Goal: Transaction & Acquisition: Purchase product/service

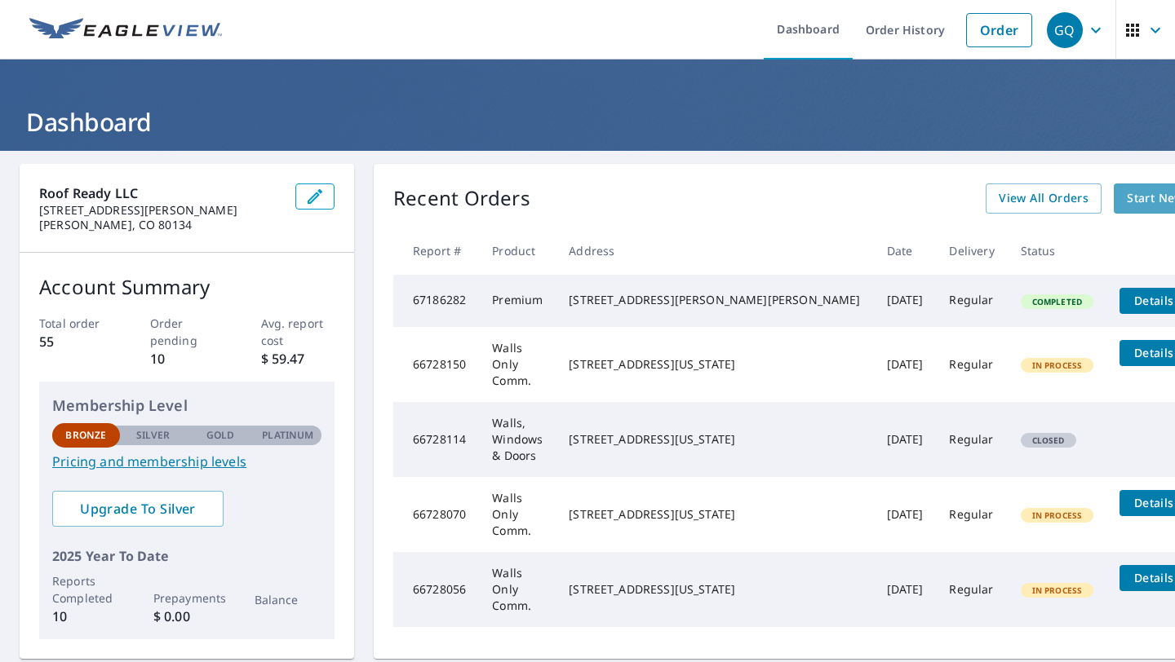
click at [1126, 194] on span "Start New Order" at bounding box center [1173, 198] width 95 height 20
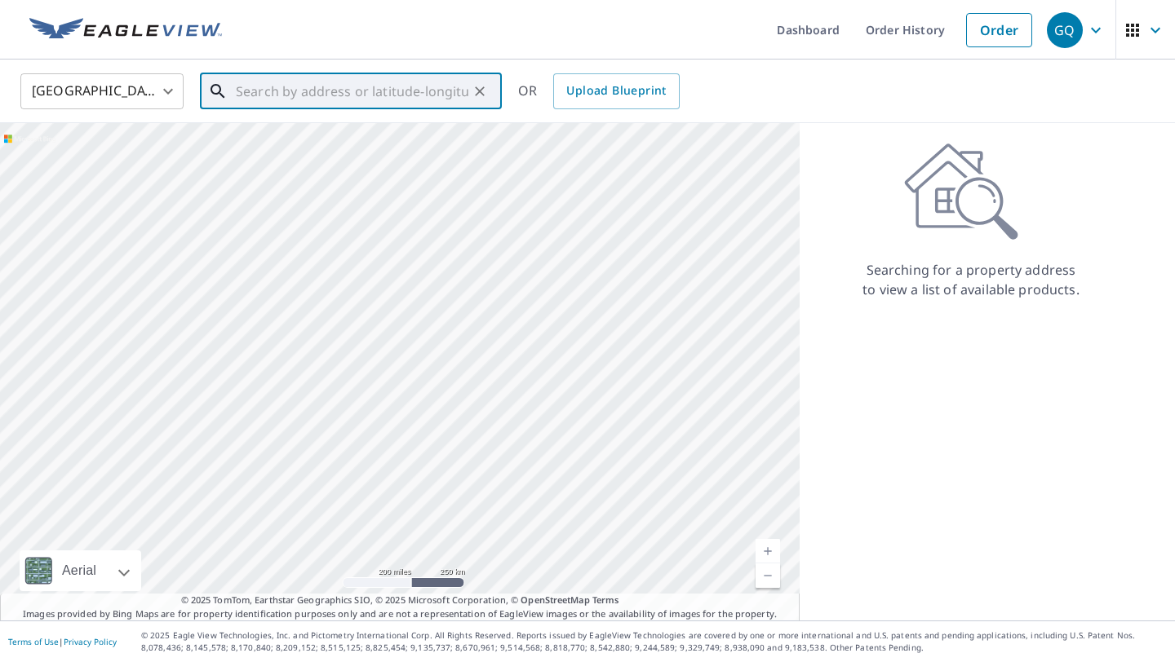
click at [418, 100] on input "text" at bounding box center [352, 92] width 232 height 46
paste input "[STREET_ADDRESS]"
click at [268, 150] on p "[GEOGRAPHIC_DATA], CO 80010" at bounding box center [360, 156] width 256 height 16
type input "[STREET_ADDRESS]"
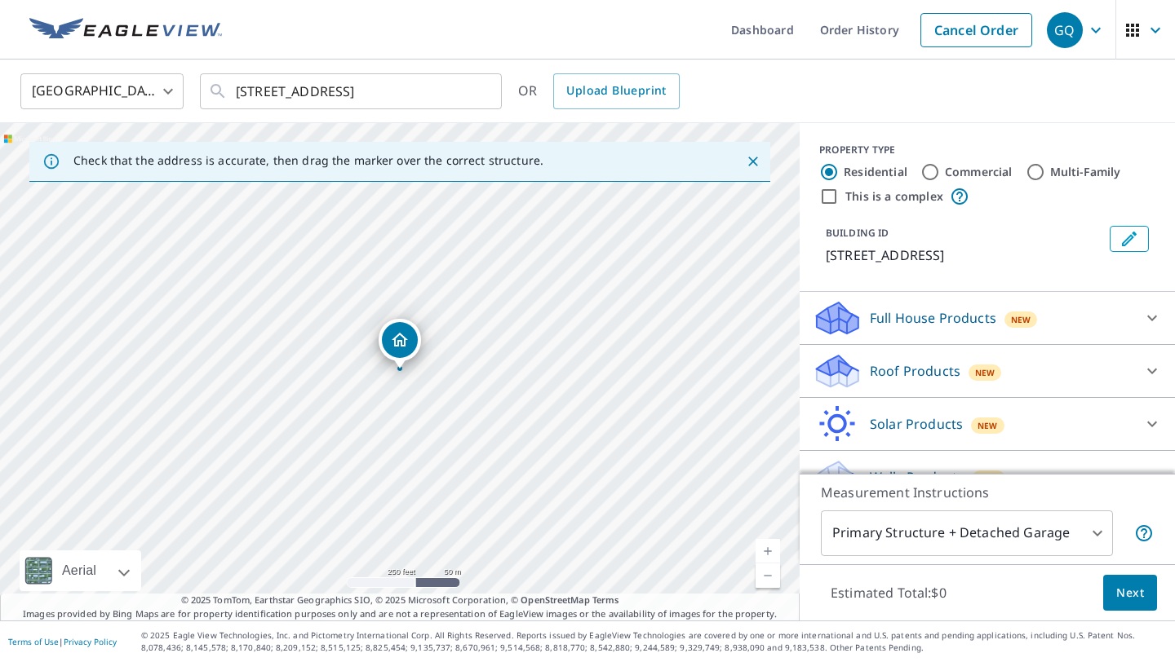
click at [401, 385] on div "[STREET_ADDRESS]" at bounding box center [399, 372] width 799 height 498
click at [770, 552] on link "Current Level 17, Zoom In" at bounding box center [767, 551] width 24 height 24
click at [1034, 174] on input "Multi-Family" at bounding box center [1035, 172] width 20 height 20
radio input "true"
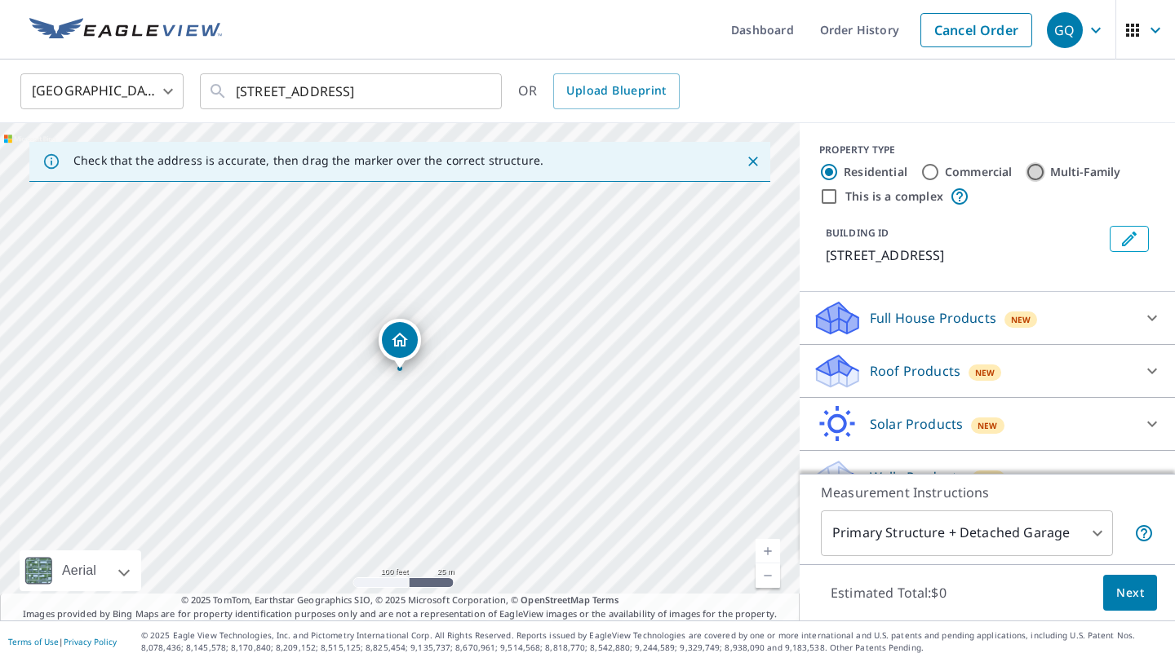
type input "2"
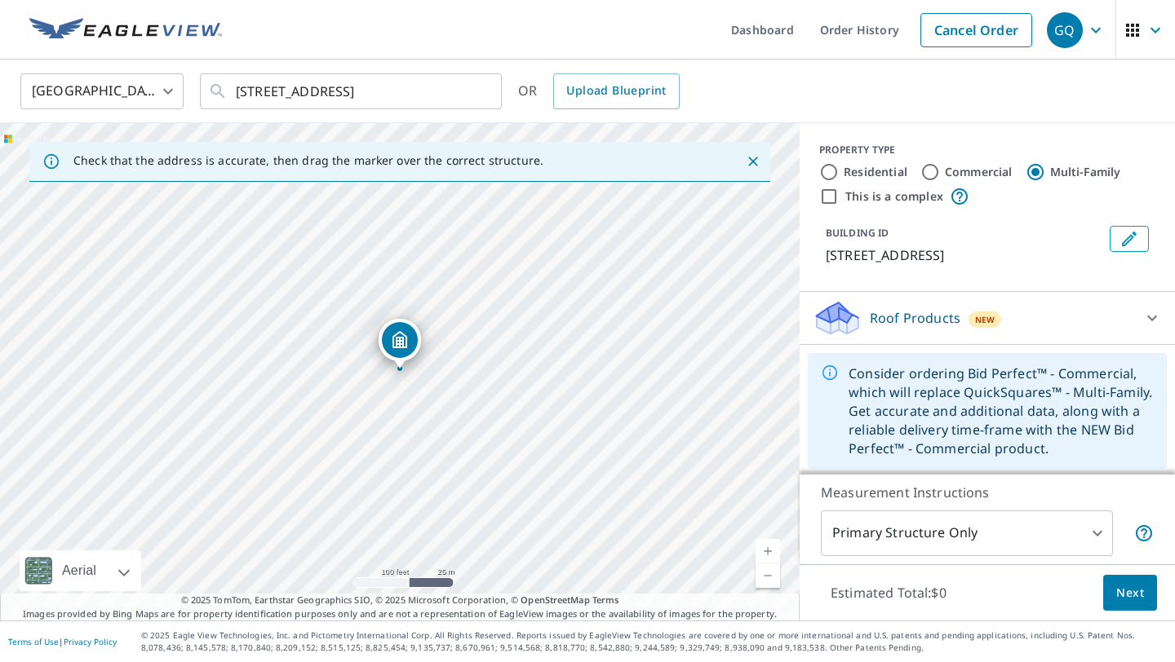
scroll to position [4, 0]
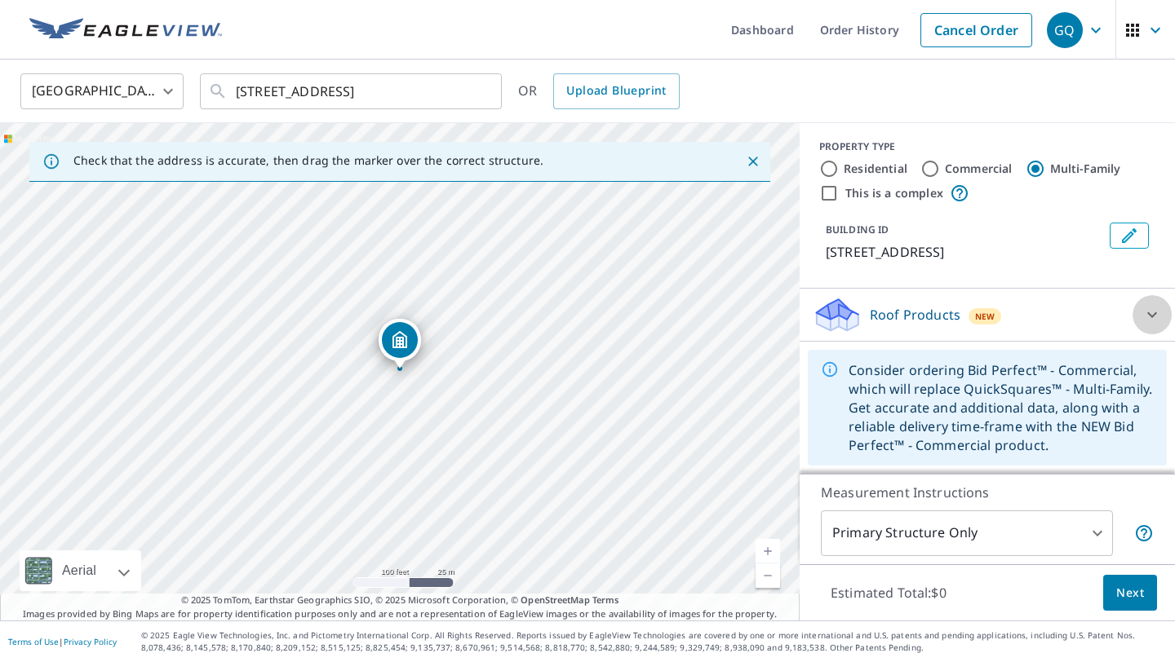
click at [1151, 314] on icon at bounding box center [1152, 315] width 10 height 6
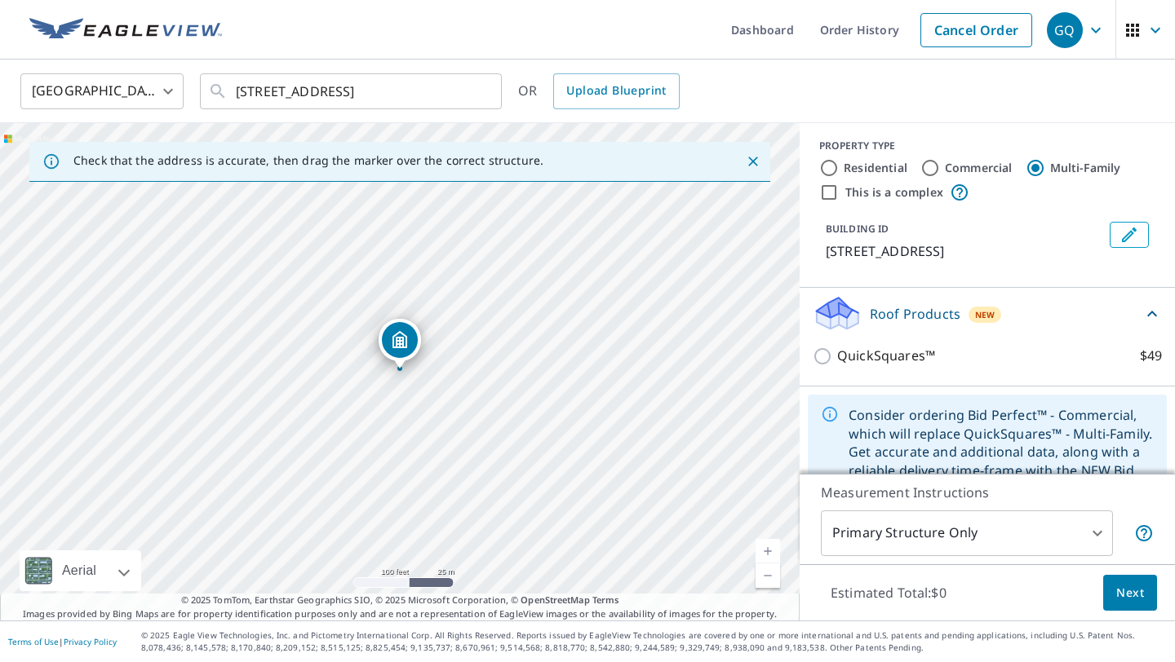
click at [1151, 314] on icon at bounding box center [1152, 314] width 20 height 20
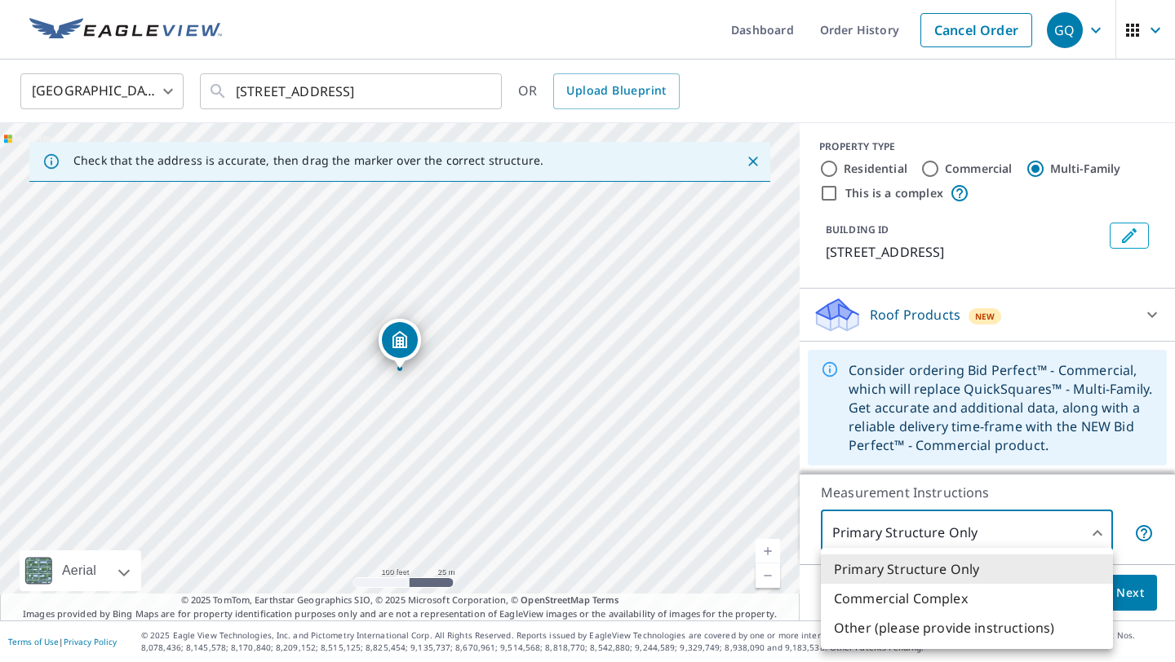
click at [1097, 531] on body "GQ GQ Dashboard Order History Cancel Order GQ United States [GEOGRAPHIC_DATA] ​…" at bounding box center [587, 331] width 1175 height 662
click at [753, 162] on div at bounding box center [587, 331] width 1175 height 662
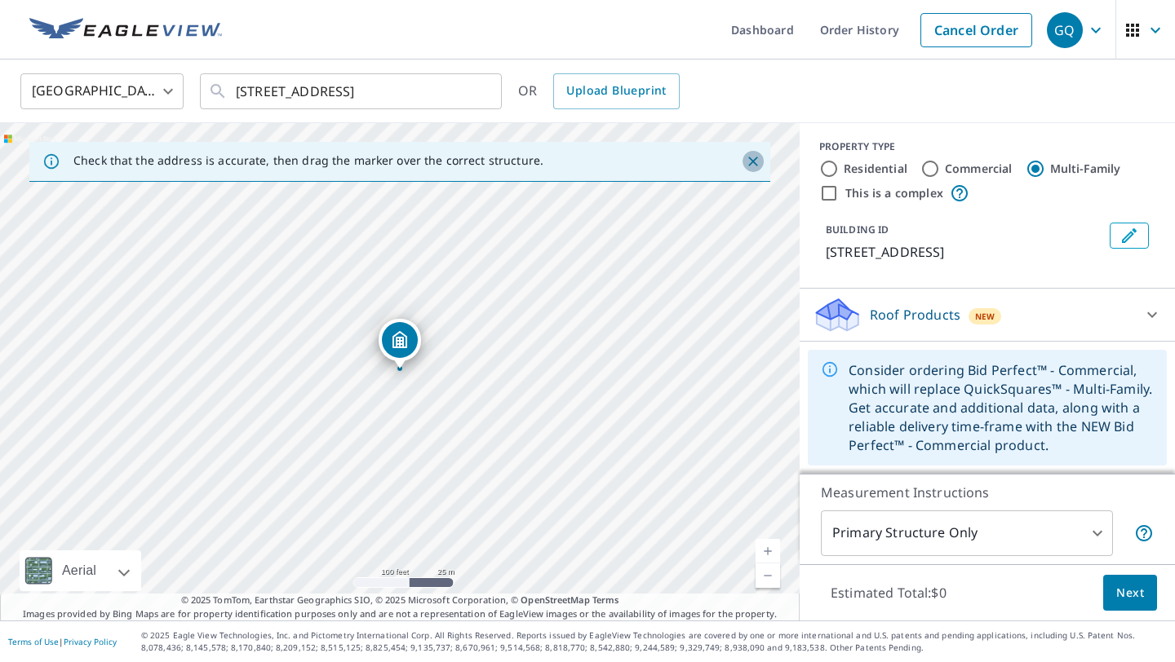
click at [753, 162] on icon "Close" at bounding box center [753, 162] width 10 height 10
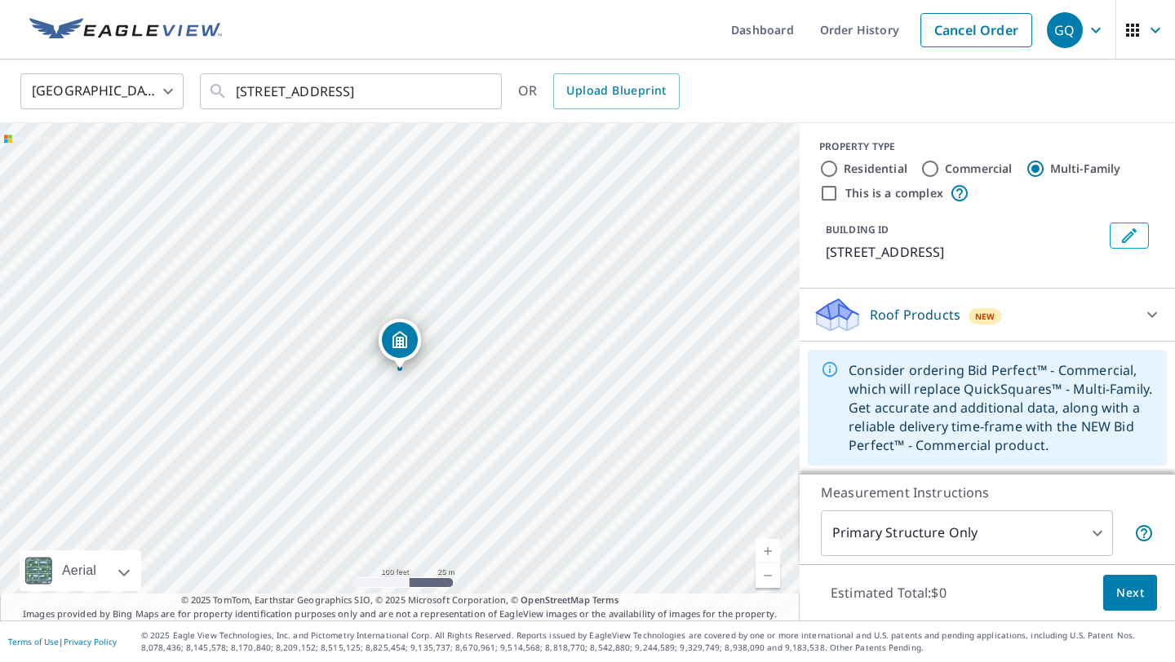
click at [401, 375] on div "[STREET_ADDRESS]" at bounding box center [399, 372] width 799 height 498
click at [767, 555] on link "Current Level 18, Zoom In" at bounding box center [767, 551] width 24 height 24
click at [827, 196] on input "This is a complex" at bounding box center [829, 194] width 20 height 20
checkbox input "true"
radio input "true"
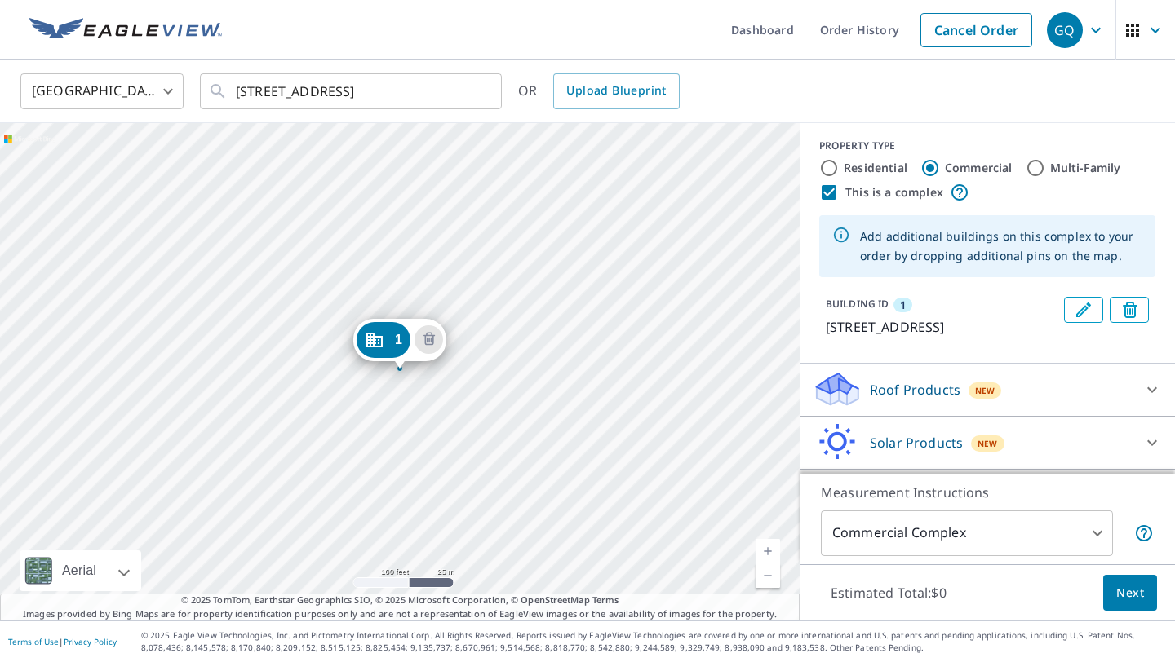
scroll to position [54, 0]
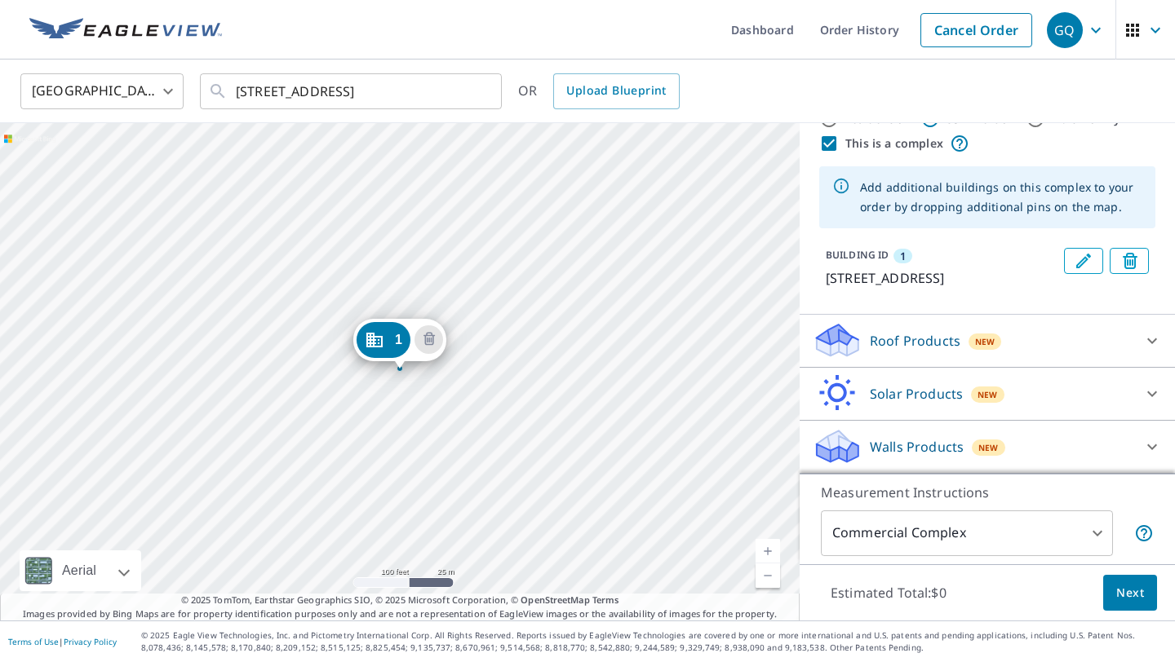
click at [1098, 534] on body "GQ GQ Dashboard Order History Cancel Order GQ [GEOGRAPHIC_DATA] [GEOGRAPHIC_DAT…" at bounding box center [587, 331] width 1175 height 662
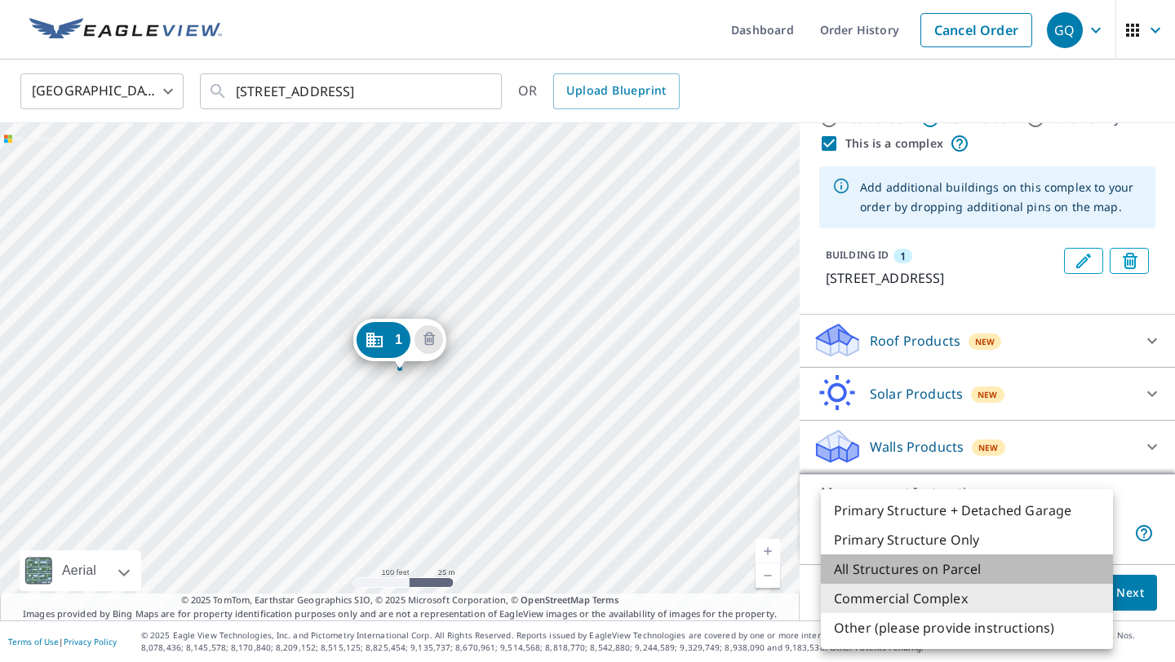
click at [928, 573] on li "All Structures on Parcel" at bounding box center [967, 569] width 292 height 29
type input "3"
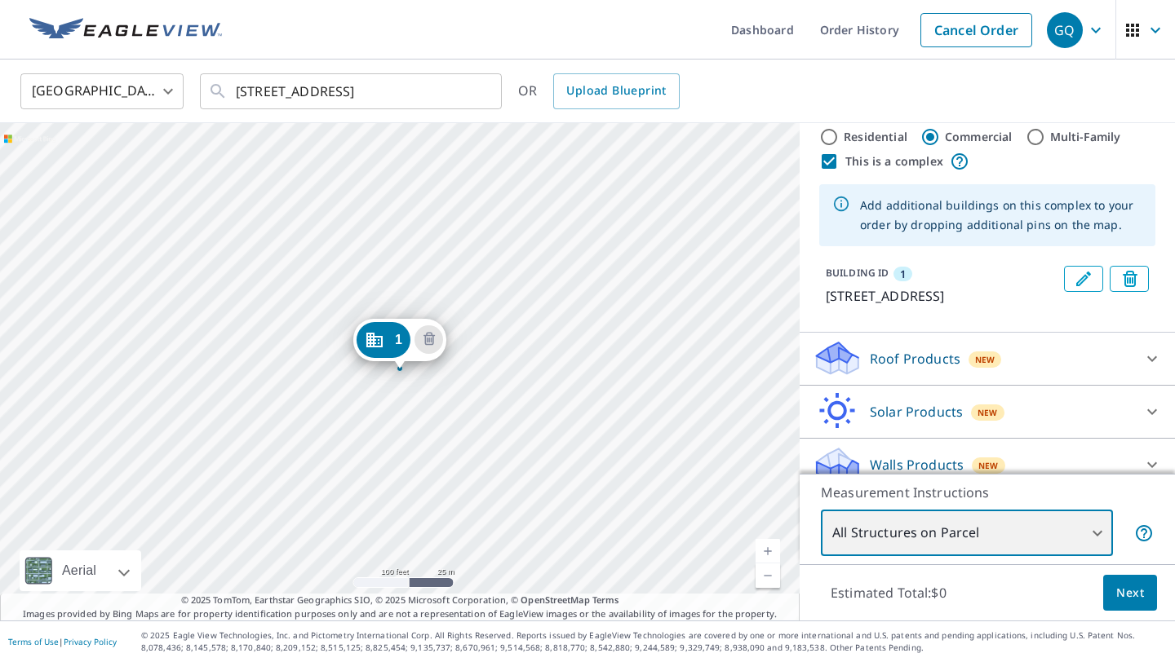
scroll to position [37, 0]
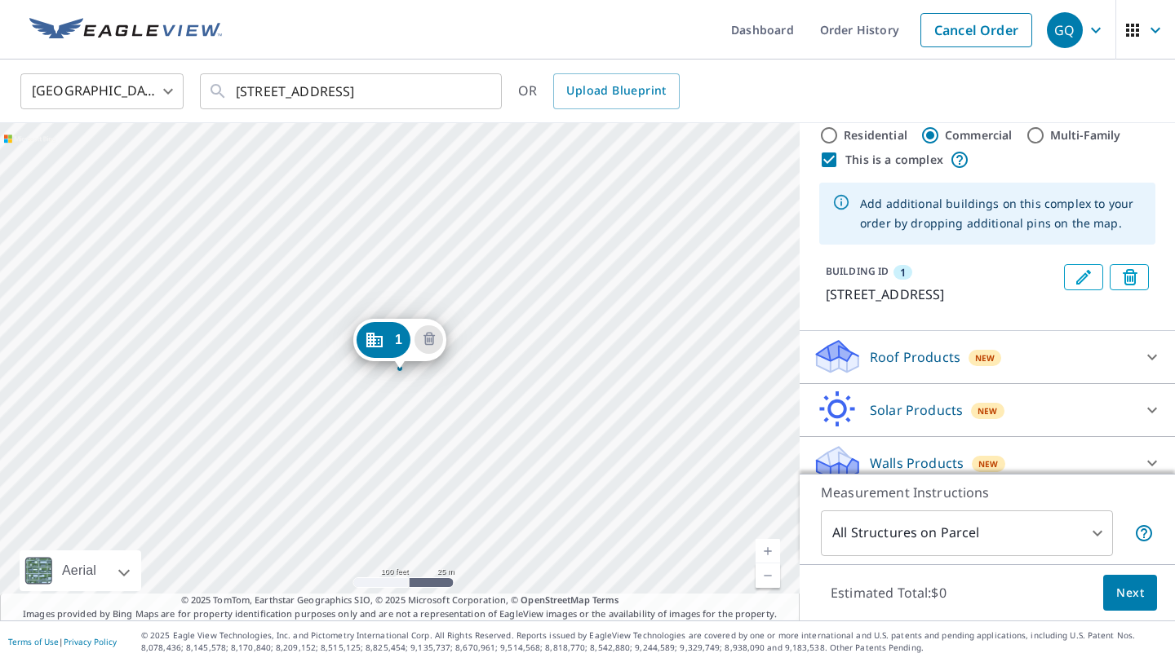
click at [938, 361] on p "Roof Products" at bounding box center [914, 357] width 91 height 20
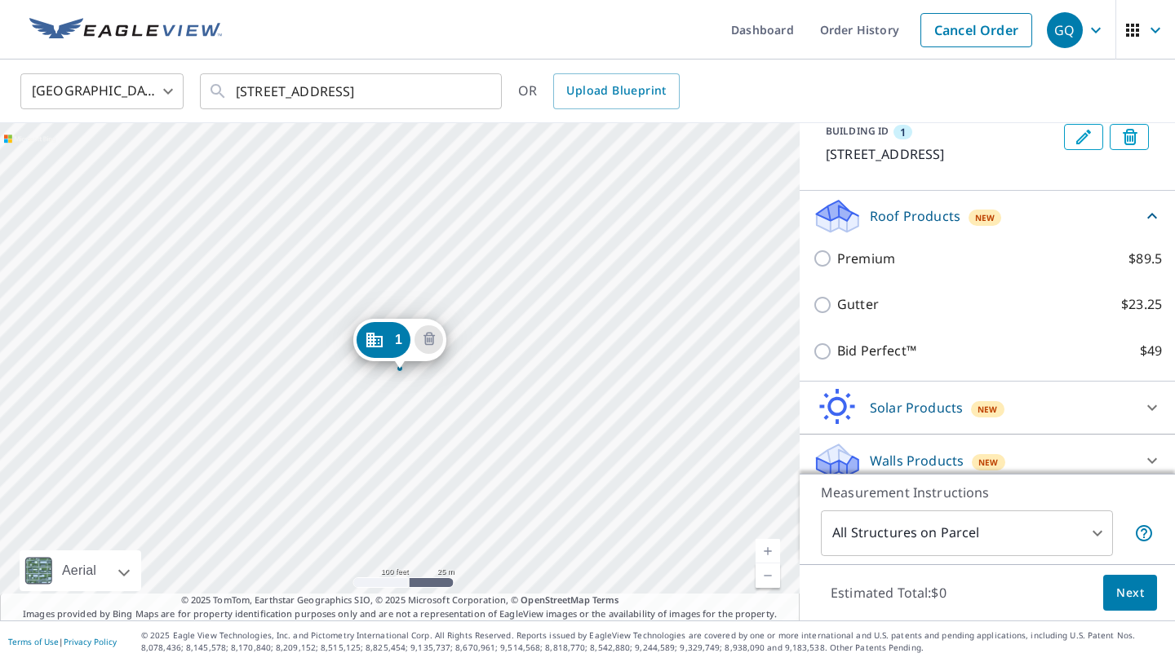
scroll to position [179, 0]
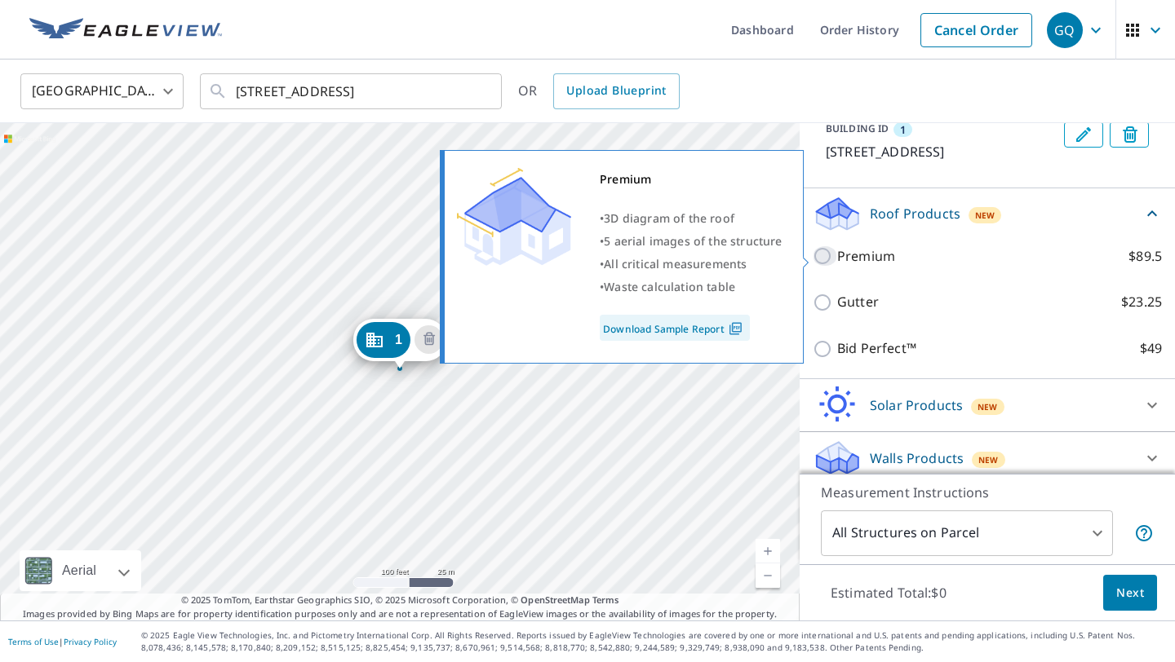
click at [823, 254] on input "Premium $89.5" at bounding box center [824, 256] width 24 height 20
checkbox input "true"
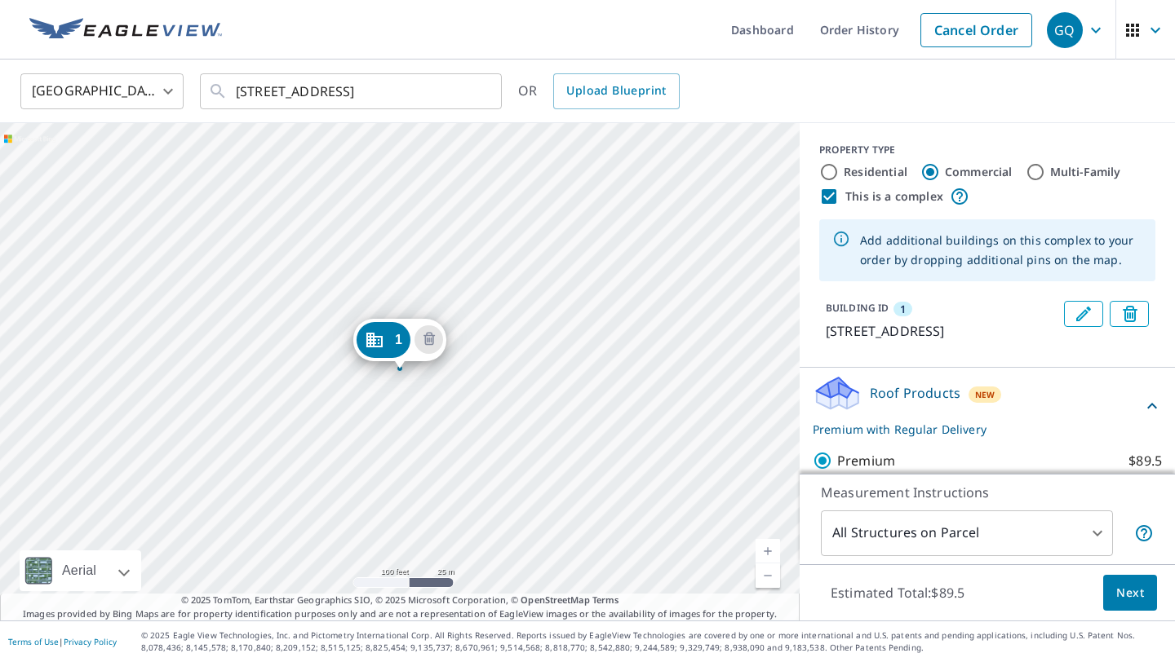
scroll to position [1, 0]
click at [1033, 172] on input "Multi-Family" at bounding box center [1035, 172] width 20 height 20
radio input "true"
type input "2"
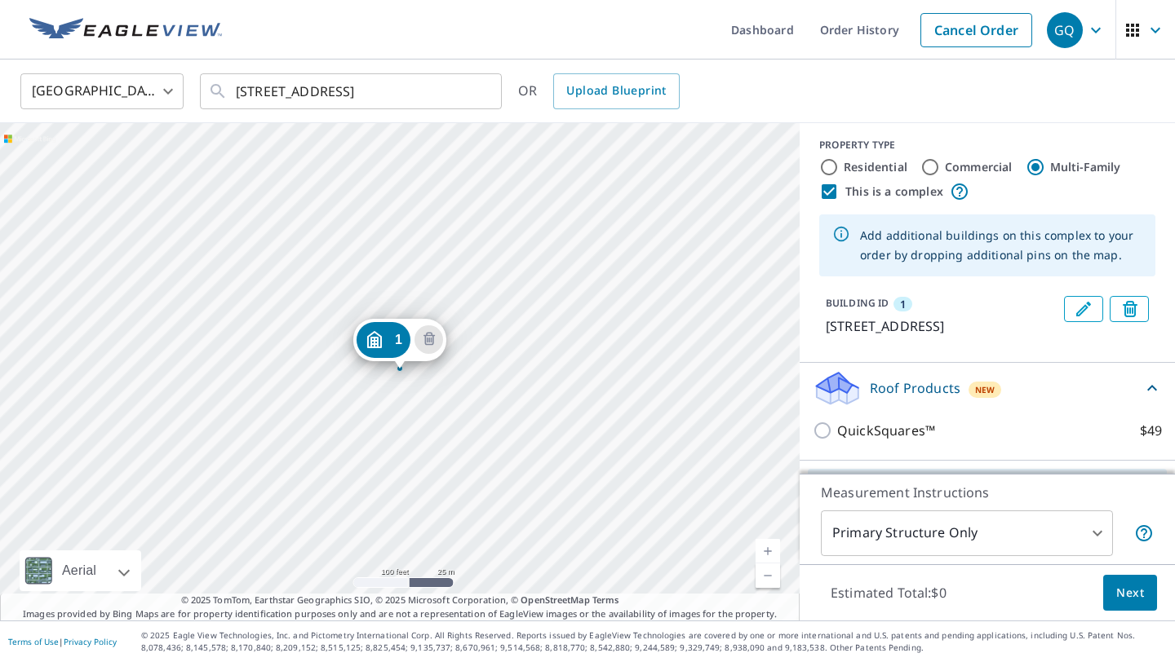
scroll to position [0, 0]
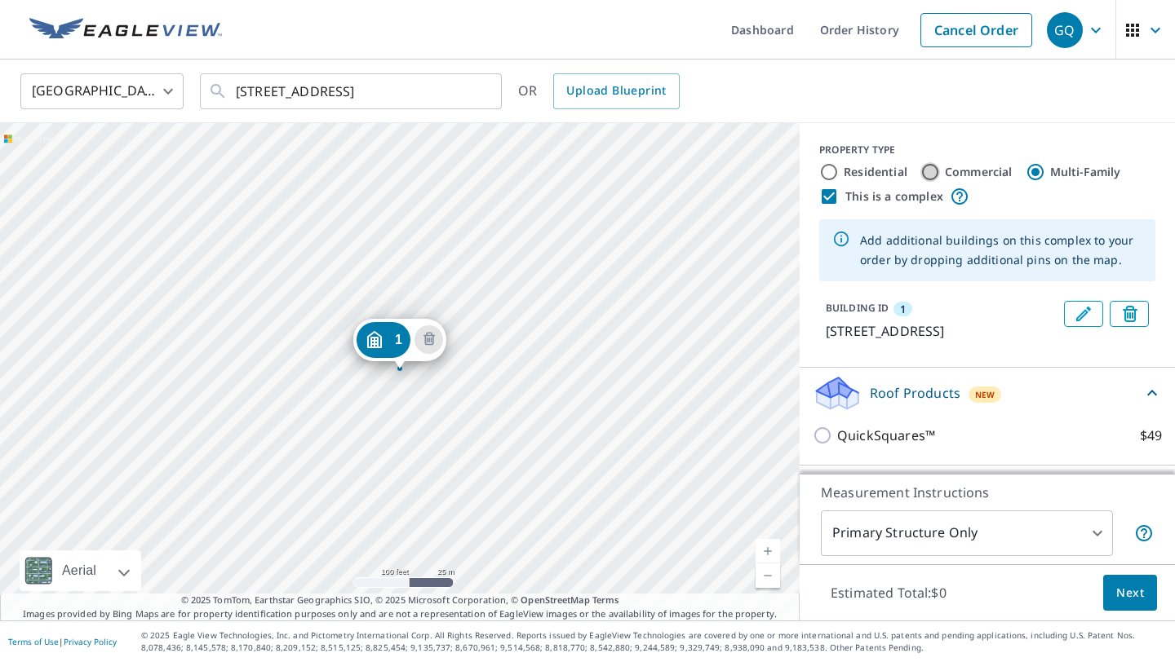
click at [928, 174] on input "Commercial" at bounding box center [930, 172] width 20 height 20
radio input "true"
type input "4"
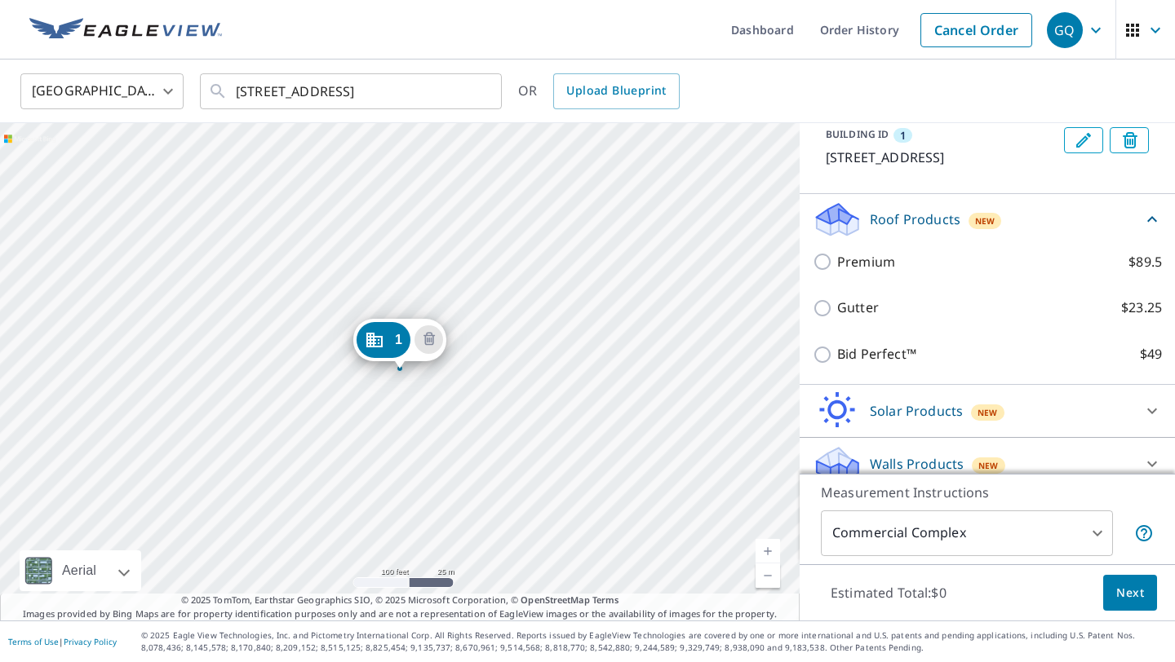
scroll to position [192, 0]
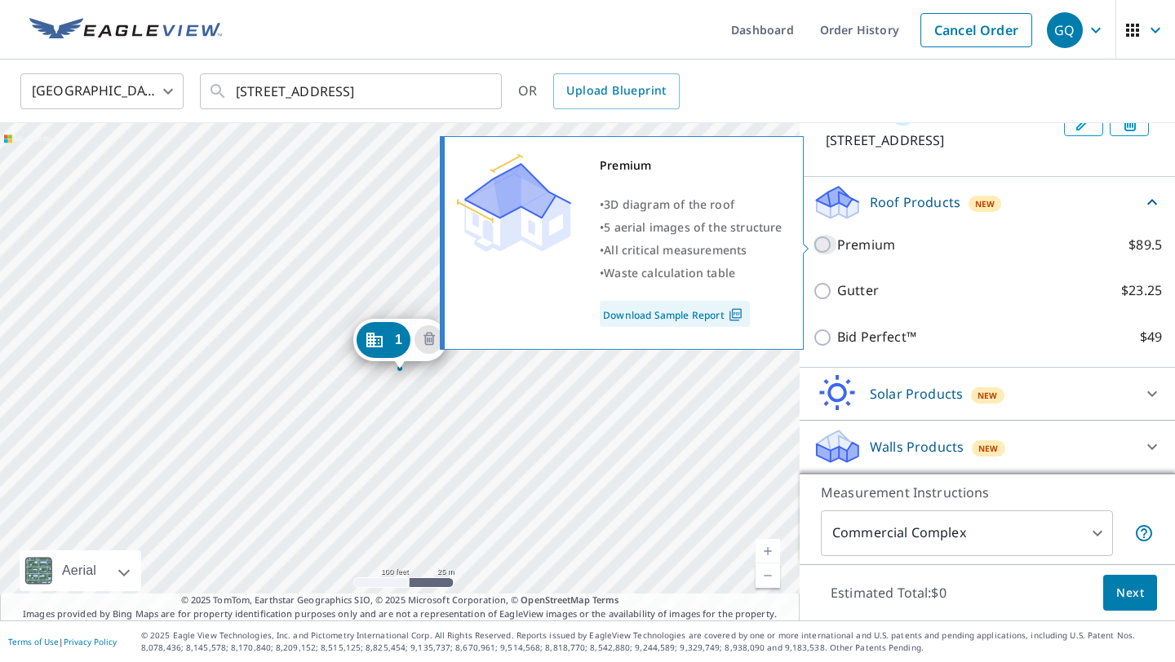
click at [821, 244] on input "Premium $89.5" at bounding box center [824, 245] width 24 height 20
checkbox input "true"
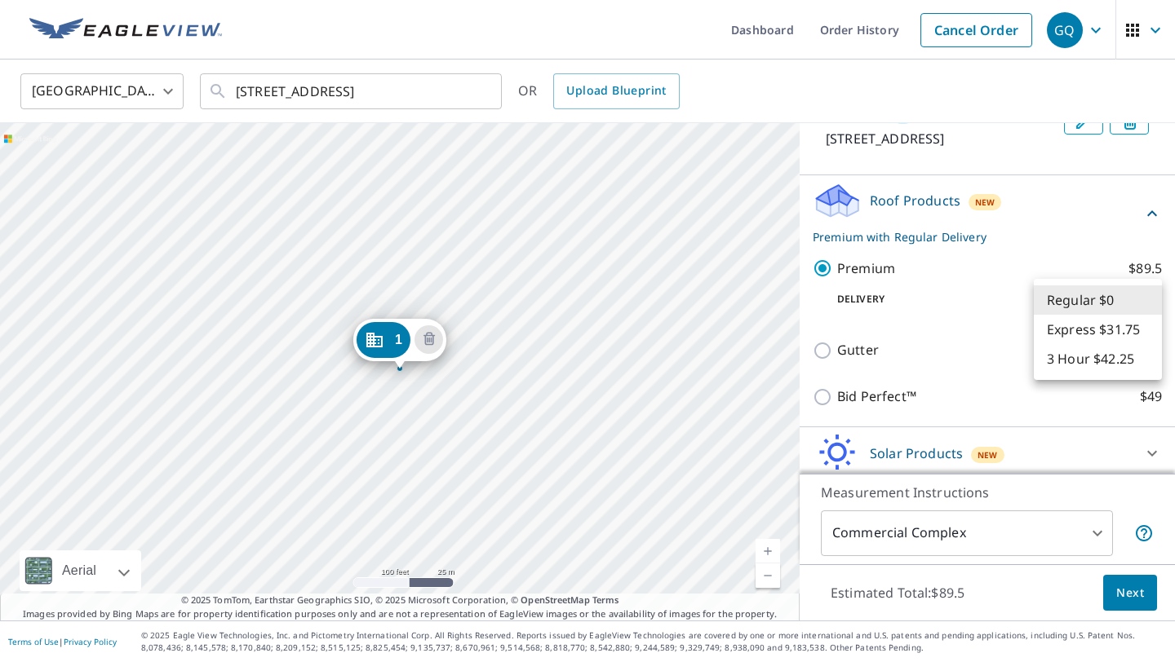
click at [1140, 300] on body "GQ GQ Dashboard Order History Cancel Order GQ [GEOGRAPHIC_DATA] [GEOGRAPHIC_DAT…" at bounding box center [587, 331] width 1175 height 662
click at [1100, 363] on li "3 Hour $42.25" at bounding box center [1097, 358] width 128 height 29
type input "7"
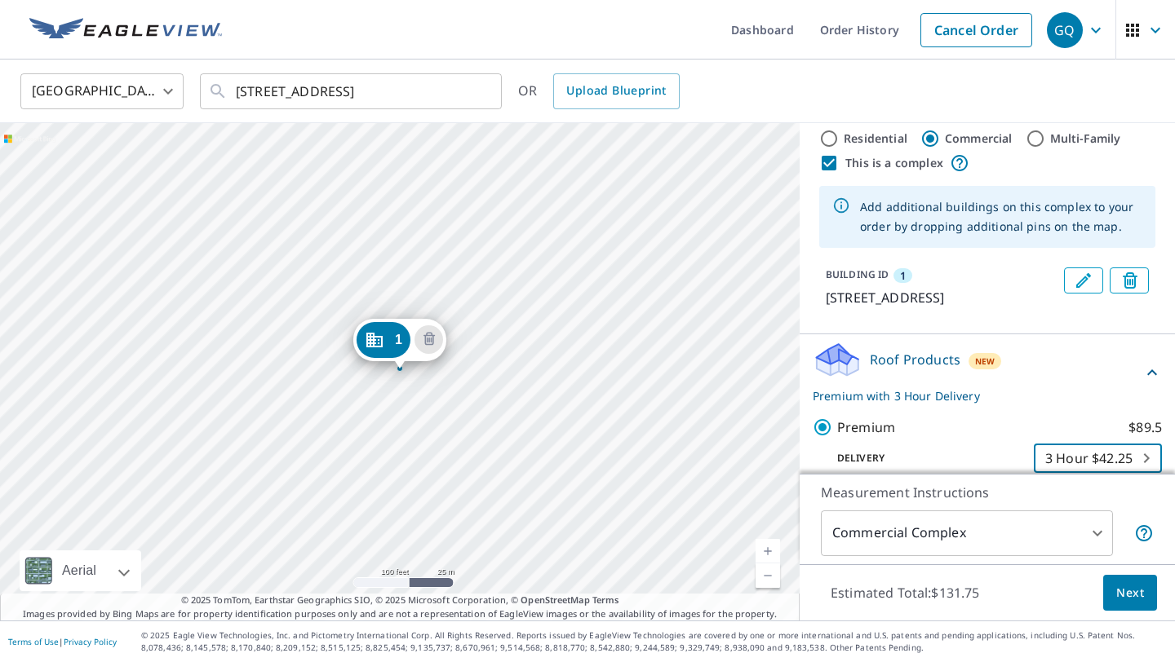
scroll to position [36, 0]
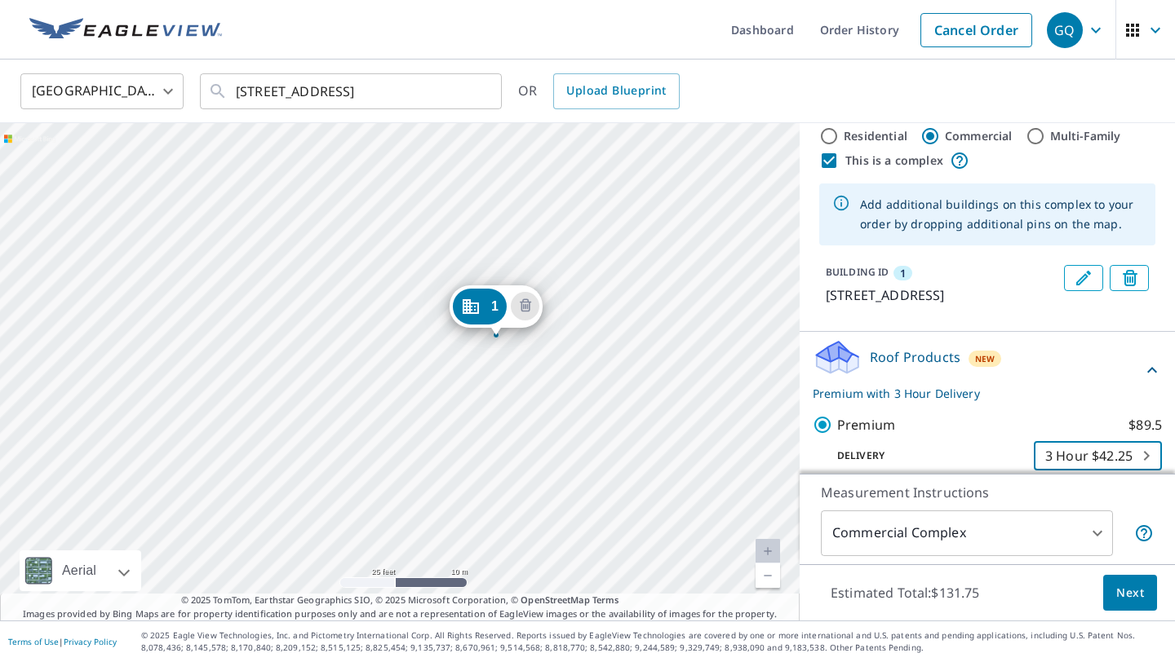
drag, startPoint x: 252, startPoint y: 355, endPoint x: 880, endPoint y: 148, distance: 661.3
click at [880, 148] on div "1 [STREET_ADDRESS] Aerial Road A standard road map Aerial A detailed look from …" at bounding box center [587, 372] width 1175 height 498
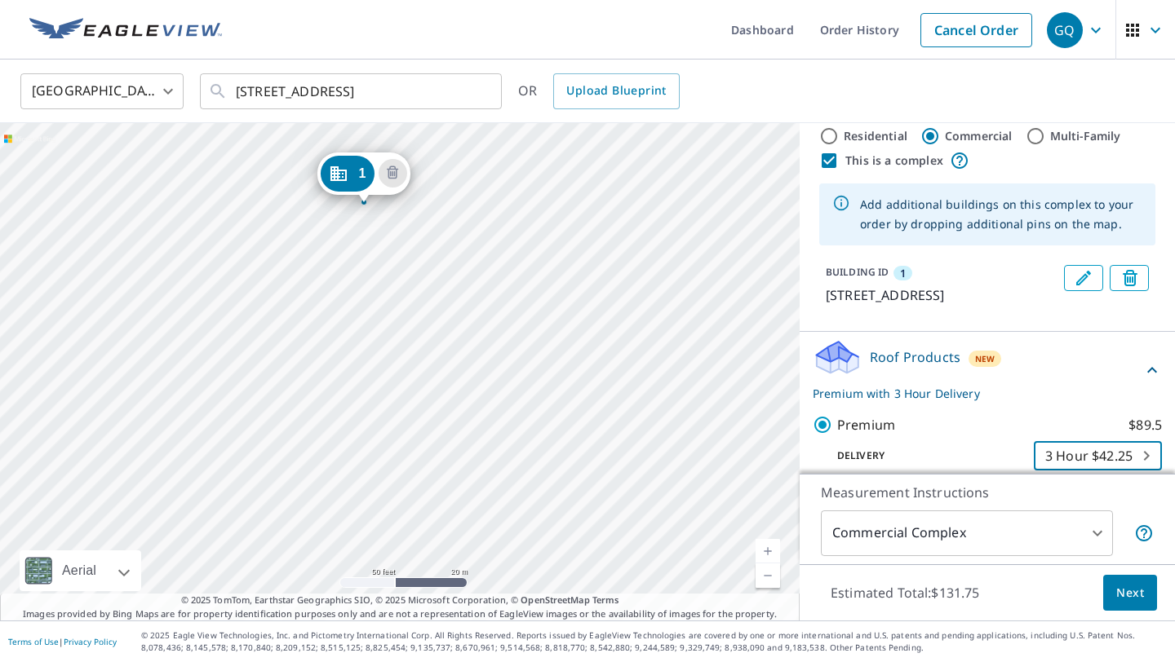
click at [911, 206] on div "Add additional buildings on this complex to your order by dropping additional p…" at bounding box center [1001, 214] width 282 height 52
click at [1133, 595] on span "Next" at bounding box center [1130, 593] width 28 height 20
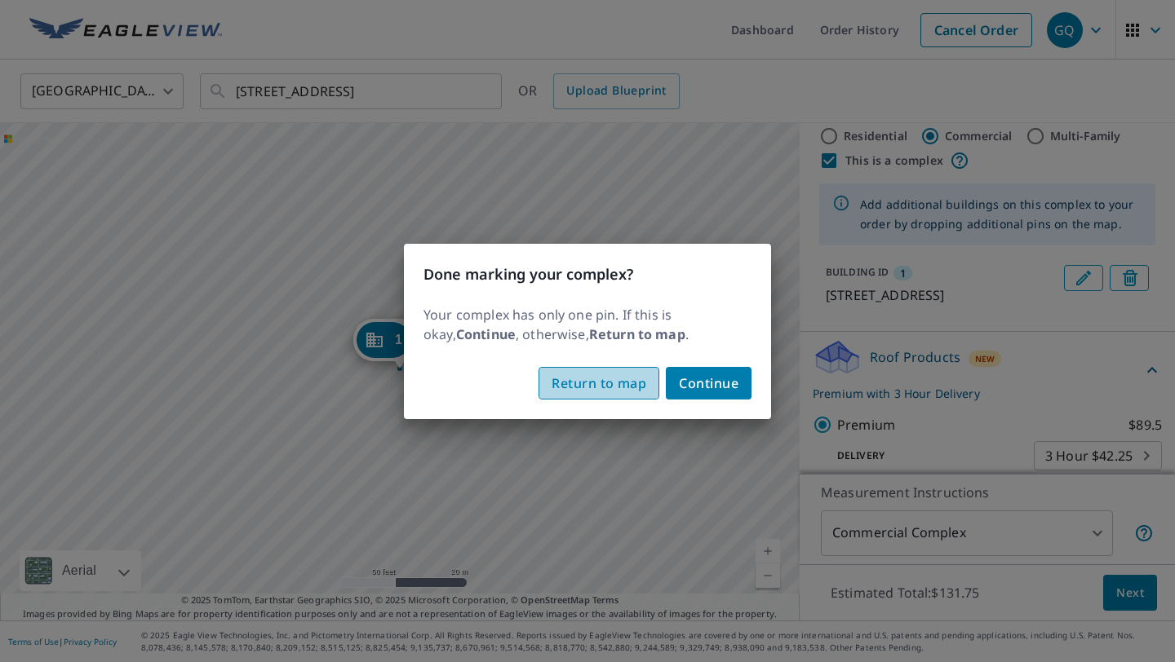
click at [630, 376] on span "Return to map" at bounding box center [598, 383] width 95 height 23
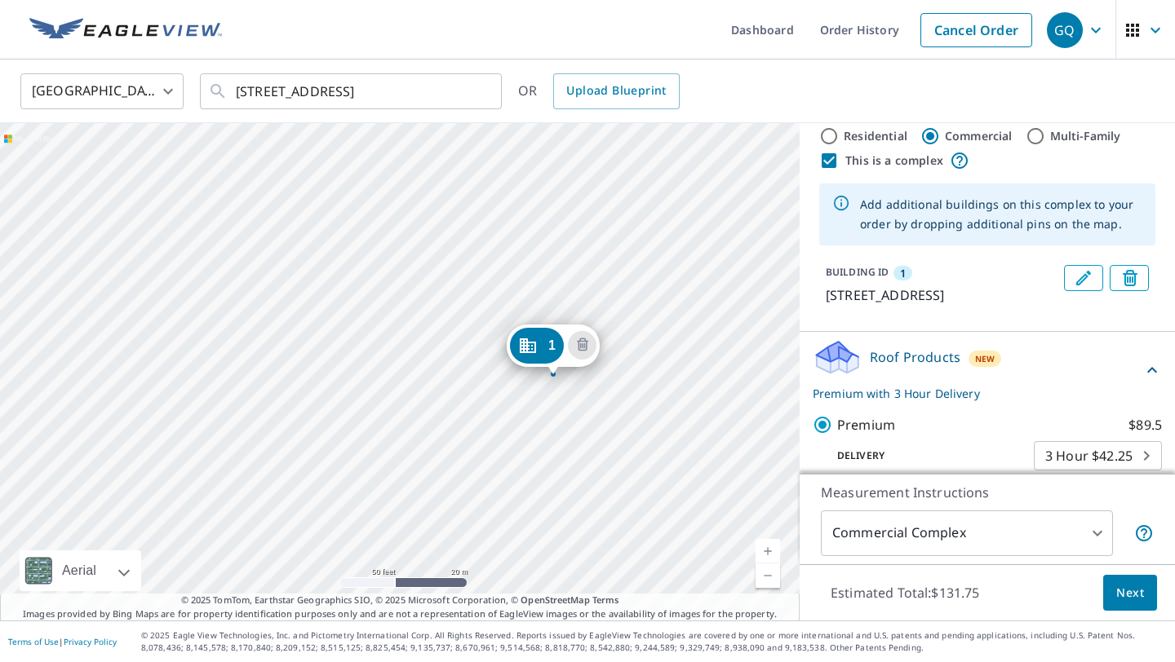
click at [1138, 595] on span "Next" at bounding box center [1130, 593] width 28 height 20
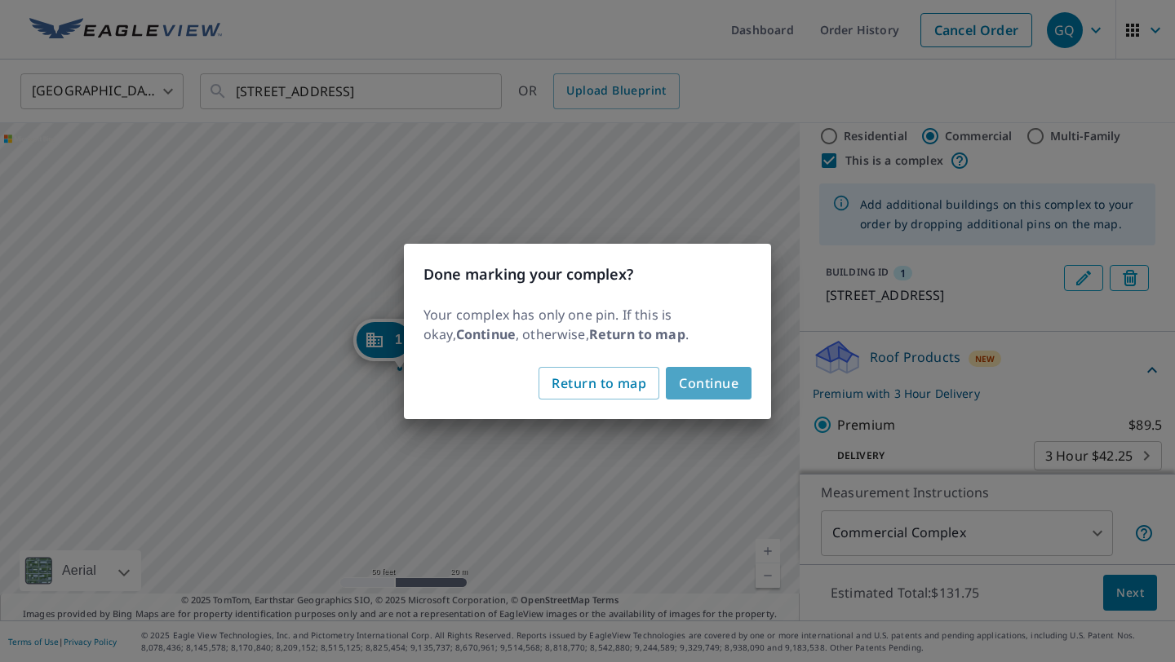
click at [709, 386] on span "Continue" at bounding box center [709, 383] width 60 height 23
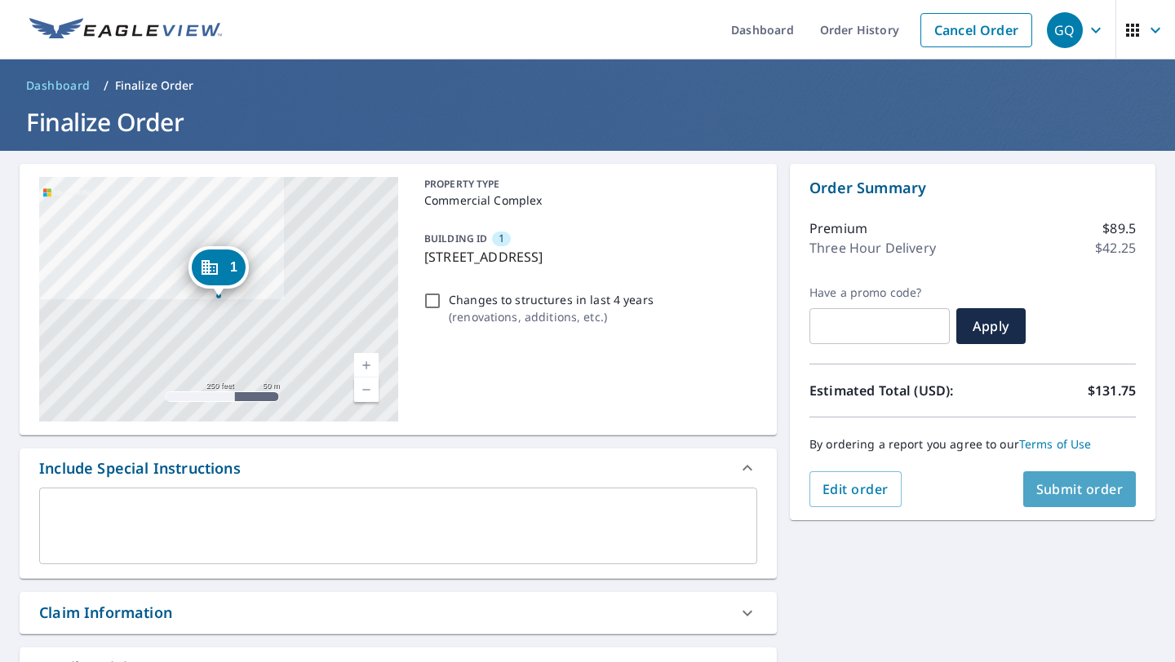
click at [1045, 489] on span "Submit order" at bounding box center [1079, 489] width 87 height 18
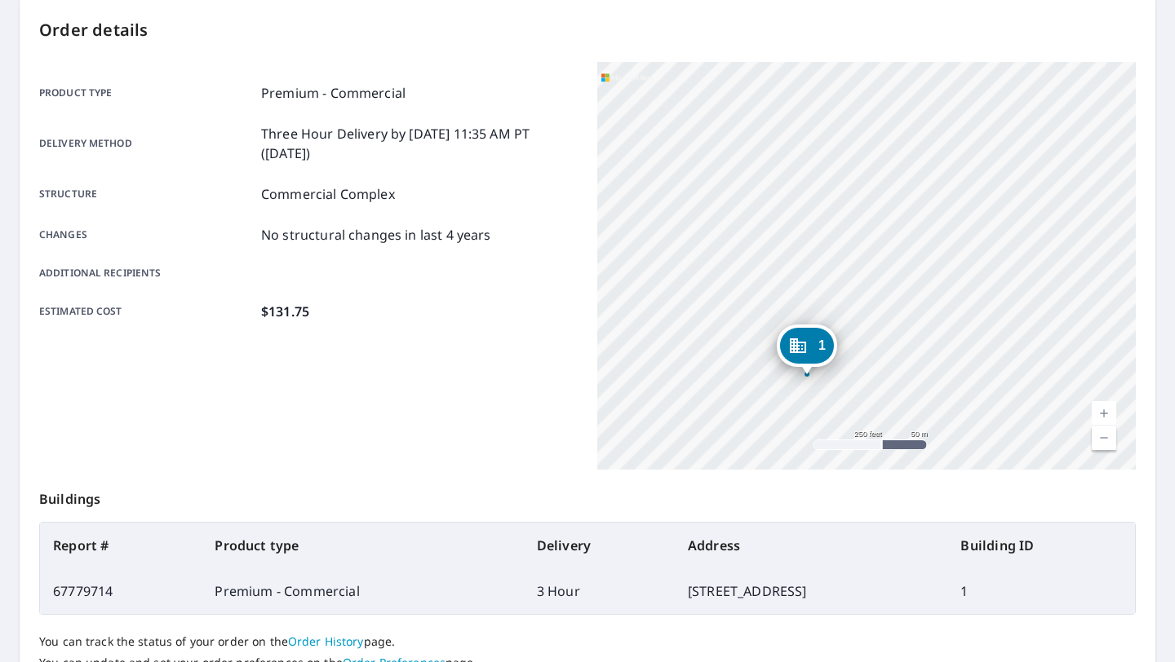
scroll to position [297, 0]
